Goal: Find specific page/section: Find specific page/section

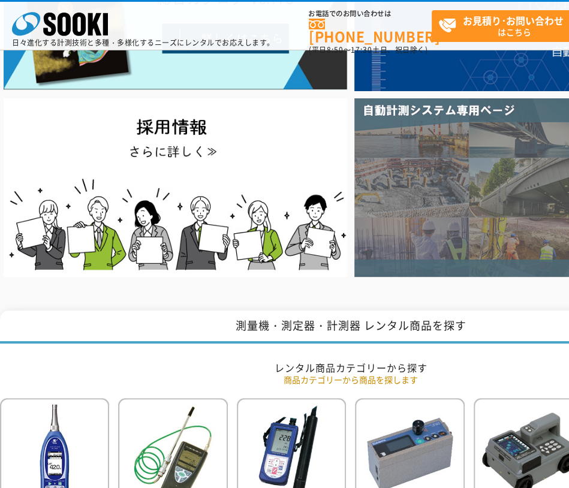
click at [427, 225] on img at bounding box center [527, 187] width 344 height 179
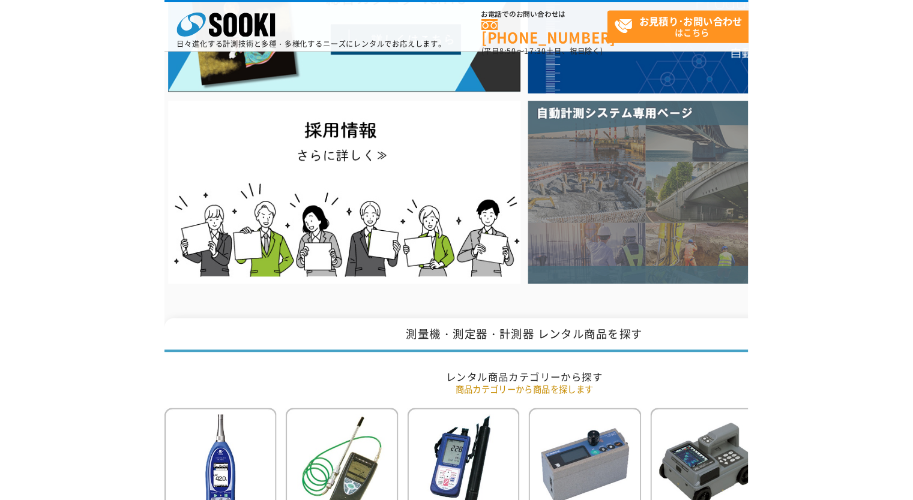
scroll to position [180, 0]
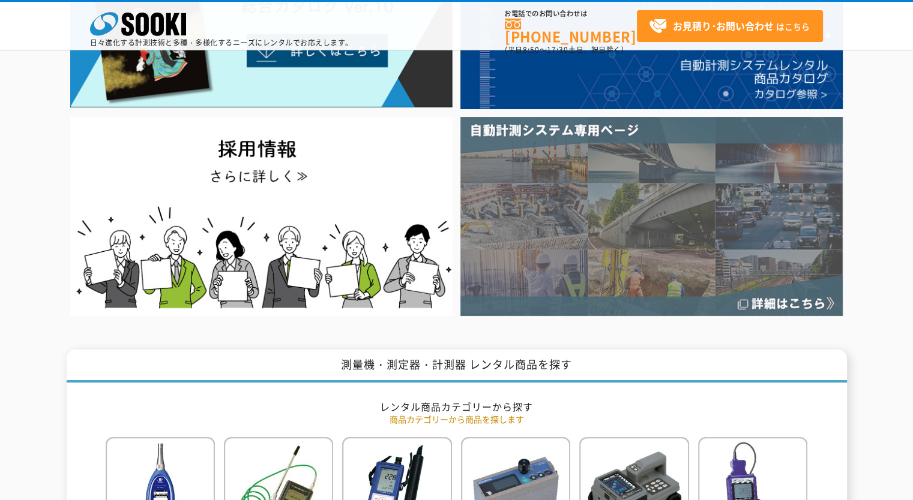
click at [569, 185] on img at bounding box center [651, 216] width 382 height 199
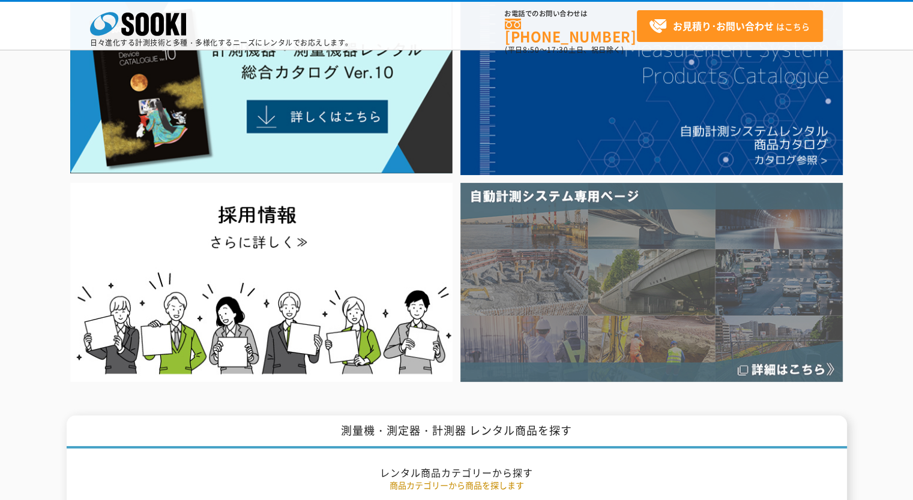
scroll to position [120, 0]
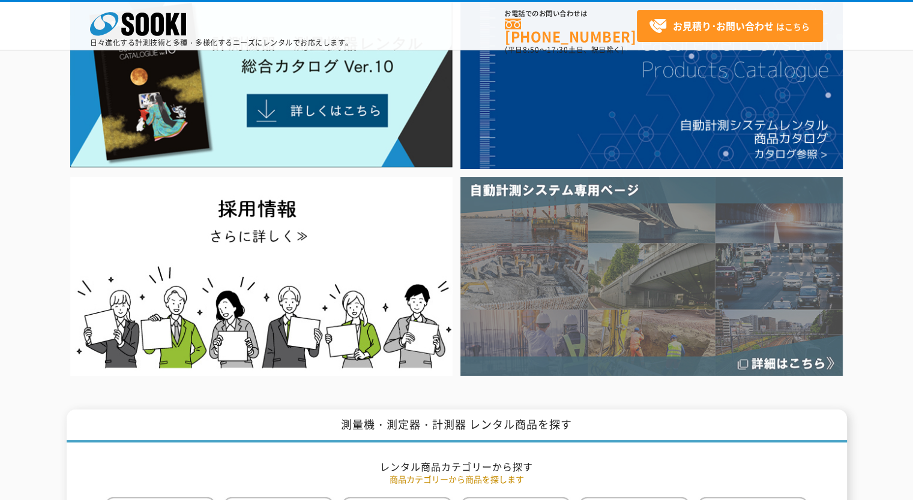
click at [661, 316] on img at bounding box center [651, 276] width 382 height 199
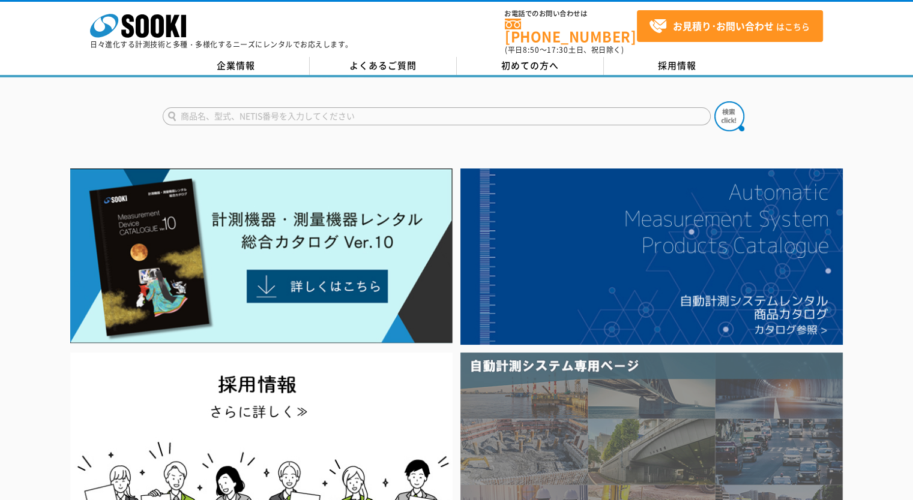
click at [591, 427] on img at bounding box center [651, 452] width 382 height 199
click at [502, 428] on img at bounding box center [651, 452] width 382 height 199
